Goal: Information Seeking & Learning: Learn about a topic

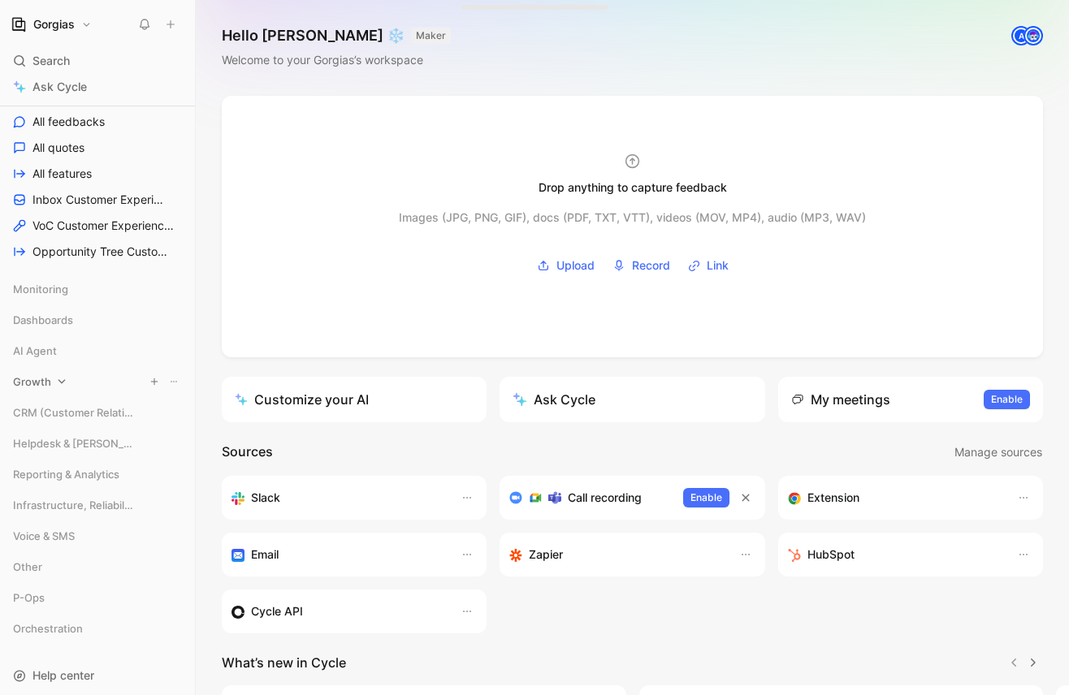
scroll to position [357, 0]
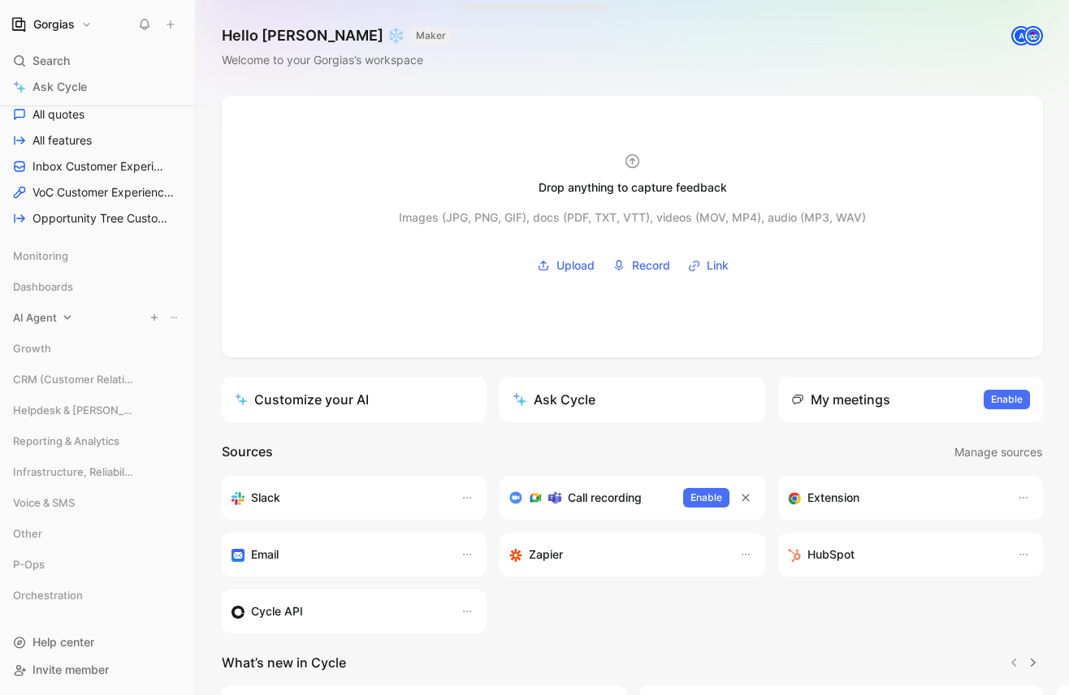
click at [66, 314] on icon at bounding box center [67, 317] width 11 height 11
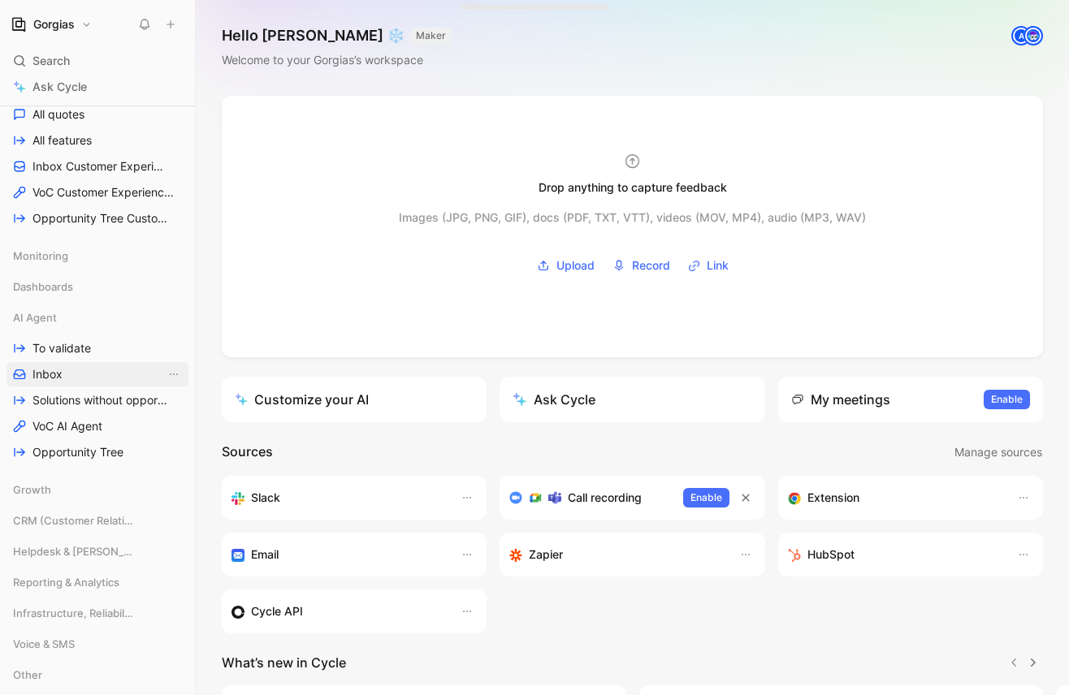
click at [57, 366] on span "Inbox" at bounding box center [47, 374] width 30 height 16
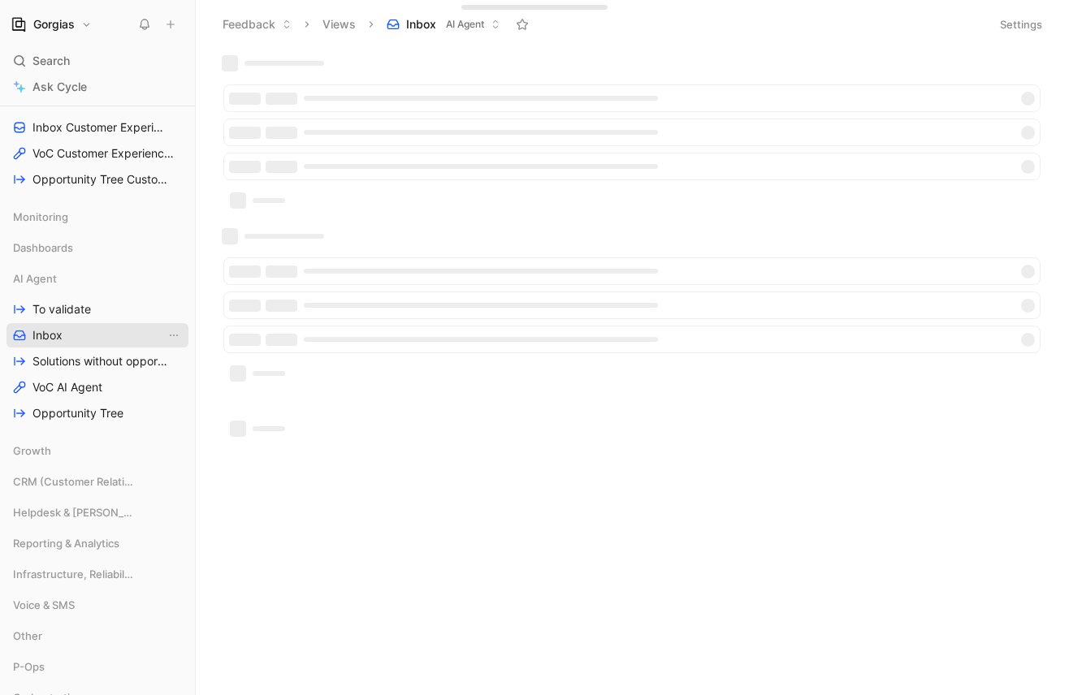
scroll to position [318, 0]
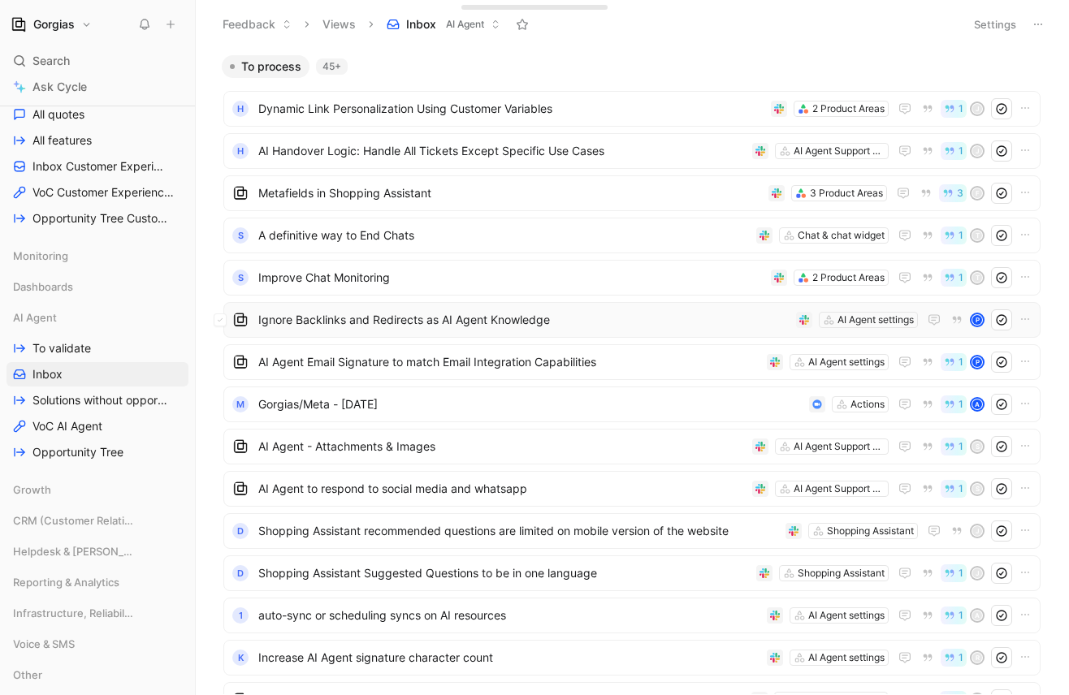
click at [482, 330] on div "Ignore Backlinks and Redirects as AI Agent Knowledge AI Agent settings P" at bounding box center [632, 319] width 806 height 21
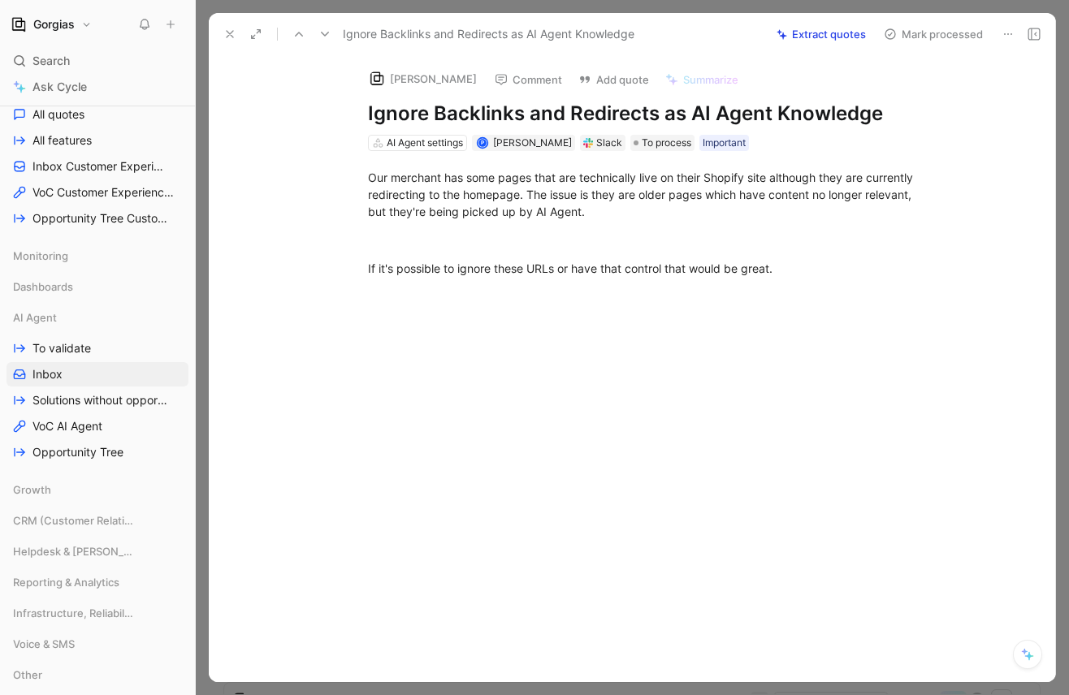
click at [231, 37] on icon at bounding box center [229, 34] width 13 height 13
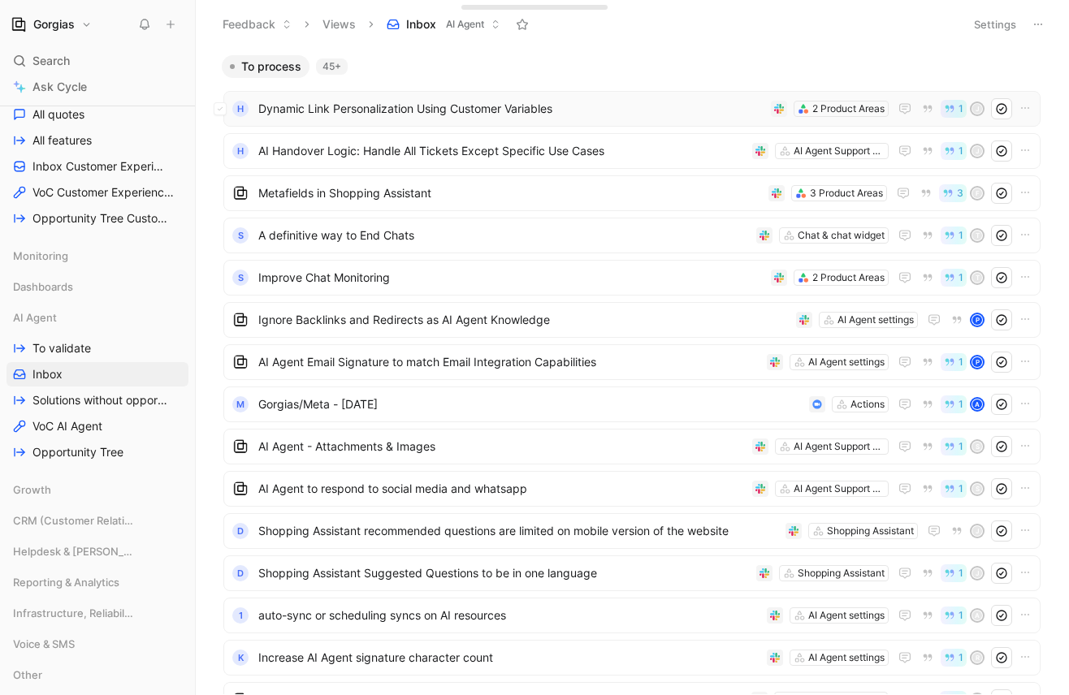
click at [348, 106] on span "Dynamic Link Personalization Using Customer Variables" at bounding box center [511, 108] width 506 height 19
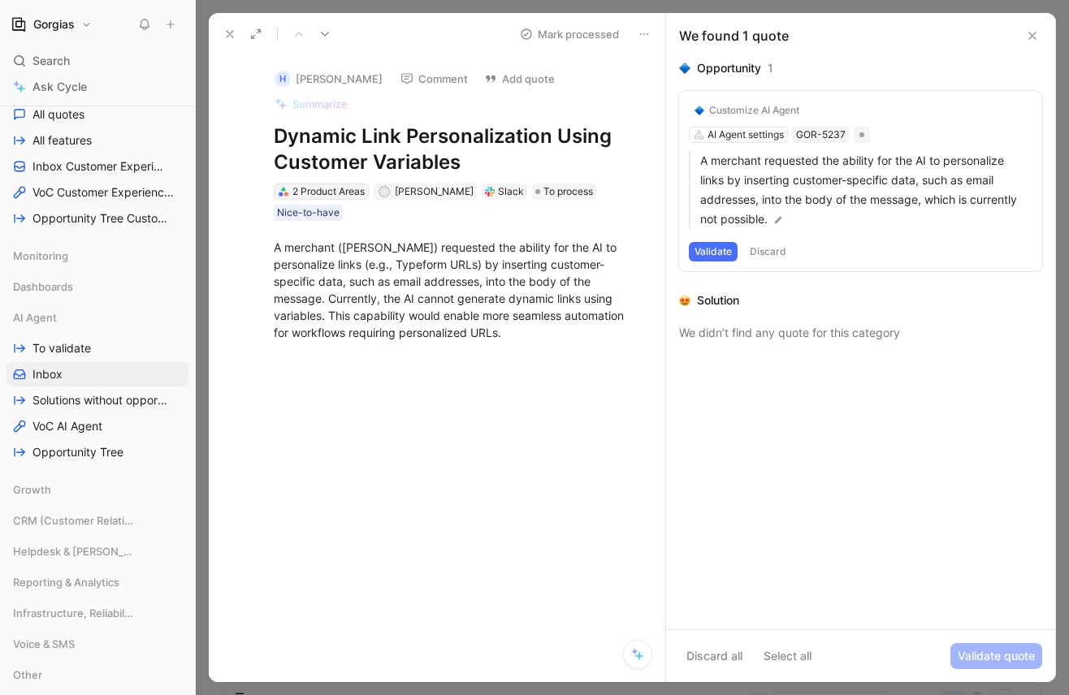
click at [318, 191] on div "2 Product Areas" at bounding box center [328, 192] width 72 height 16
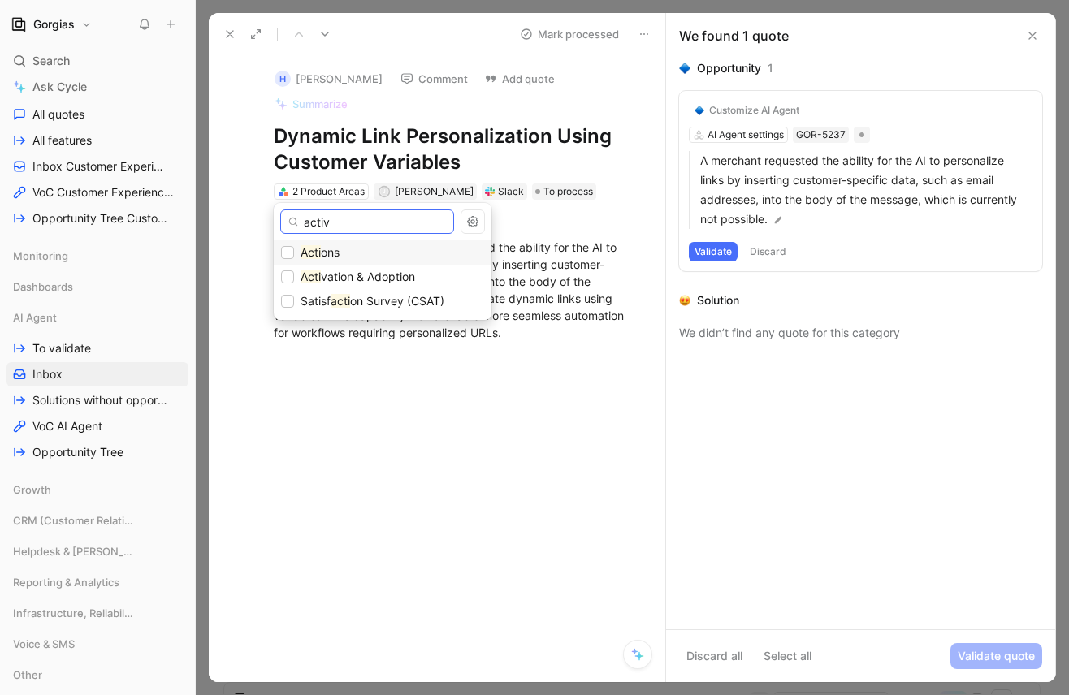
type input "activa"
